Goal: Task Accomplishment & Management: Use online tool/utility

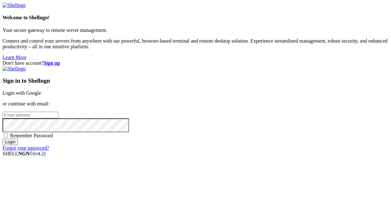
click at [53, 138] on span "Remember Password" at bounding box center [31, 135] width 43 height 5
click at [8, 138] on input "Remember Password" at bounding box center [6, 135] width 4 height 4
checkbox input "true"
click at [58, 112] on input "email" at bounding box center [31, 115] width 56 height 7
type input "[EMAIL_ADDRESS][DOMAIN_NAME]"
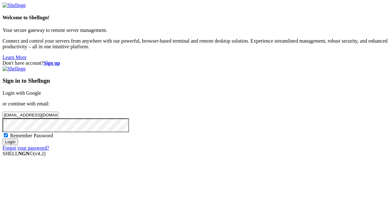
click at [3, 139] on input "Login" at bounding box center [10, 142] width 15 height 7
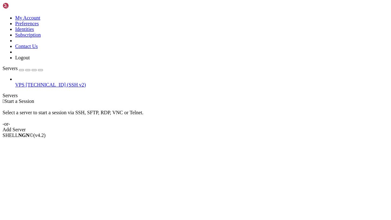
click at [37, 82] on span "[TECHNICAL_ID] (SSH v2)" at bounding box center [56, 84] width 60 height 5
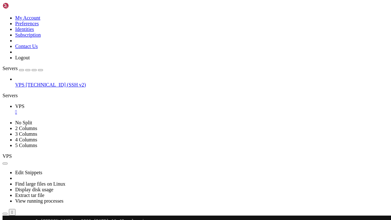
scroll to position [296, 0]
drag, startPoint x: 201, startPoint y: 392, endPoint x: 5, endPoint y: 259, distance: 237.2
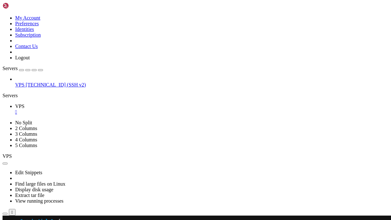
scroll to position [33448, 0]
drag, startPoint x: 54, startPoint y: 306, endPoint x: 40, endPoint y: 306, distance: 13.3
drag, startPoint x: 96, startPoint y: 324, endPoint x: 45, endPoint y: 323, distance: 51.9
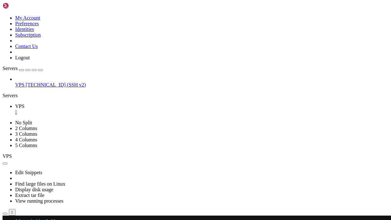
scroll to position [31267, 0]
drag, startPoint x: 65, startPoint y: 324, endPoint x: 38, endPoint y: 324, distance: 26.6
drag, startPoint x: 110, startPoint y: 291, endPoint x: 52, endPoint y: 290, distance: 58.2
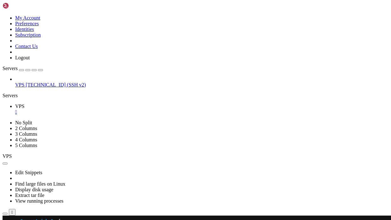
drag, startPoint x: 11, startPoint y: 270, endPoint x: 43, endPoint y: 271, distance: 31.9
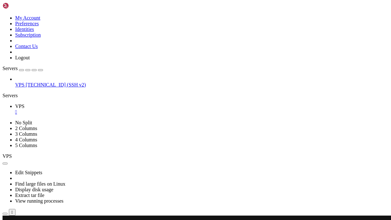
drag, startPoint x: 13, startPoint y: 307, endPoint x: 49, endPoint y: 307, distance: 36.0
copy x-row "--limit TEXT"
drag, startPoint x: 12, startPoint y: 294, endPoint x: 35, endPoint y: 293, distance: 22.8
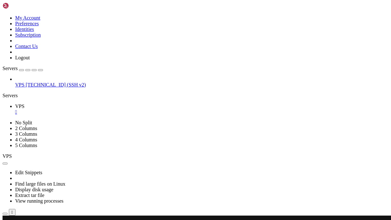
copy x-row "-skip_tags TEX"
drag, startPoint x: 14, startPoint y: 305, endPoint x: 46, endPoint y: 307, distance: 32.6
copy x-row "-job_tag"
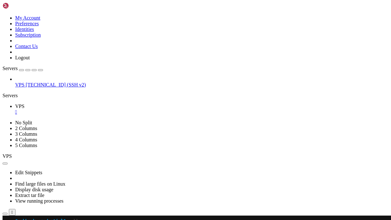
scroll to position [33756, 0]
drag, startPoint x: 47, startPoint y: 384, endPoint x: 5, endPoint y: 249, distance: 141.1
copy x-row "-skip_tags TE"
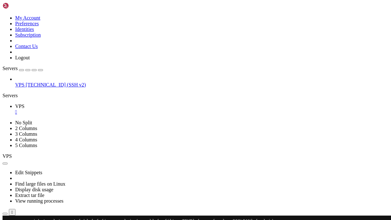
scroll to position [34704, 0]
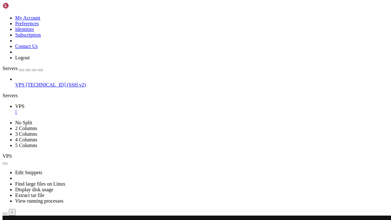
drag, startPoint x: 63, startPoint y: 334, endPoint x: 35, endPoint y: 335, distance: 27.8
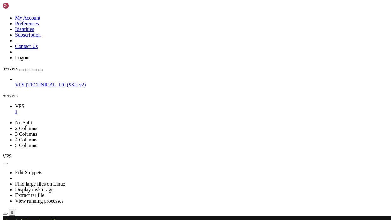
scroll to position [41402, 0]
drag, startPoint x: 82, startPoint y: 255, endPoint x: 21, endPoint y: 257, distance: 61.7
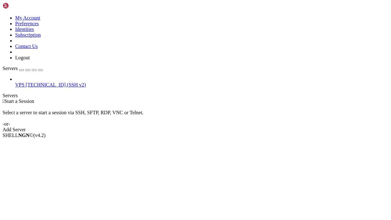
click at [34, 82] on span "[TECHNICAL_ID] (SSH v2)" at bounding box center [56, 84] width 60 height 5
